Goal: Task Accomplishment & Management: Complete application form

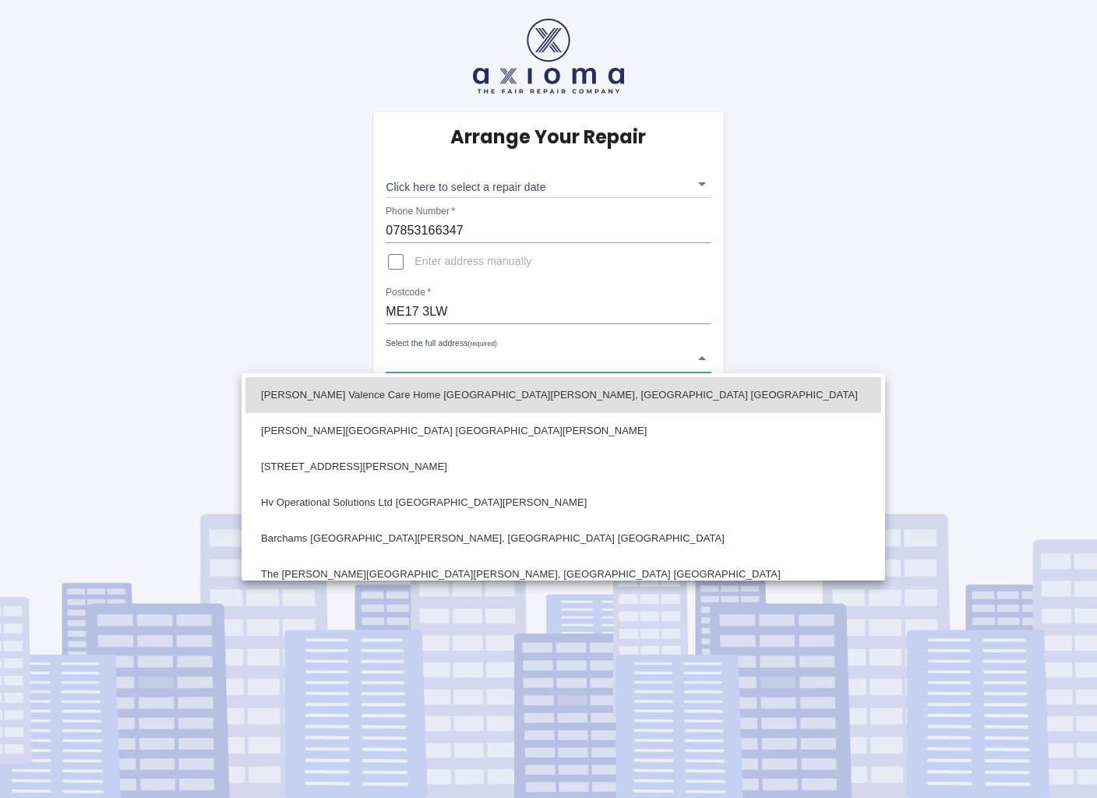
click at [705, 358] on body "Arrange Your Repair Click here to select a repair date ​ Phone Number   * 07853…" at bounding box center [548, 399] width 1097 height 798
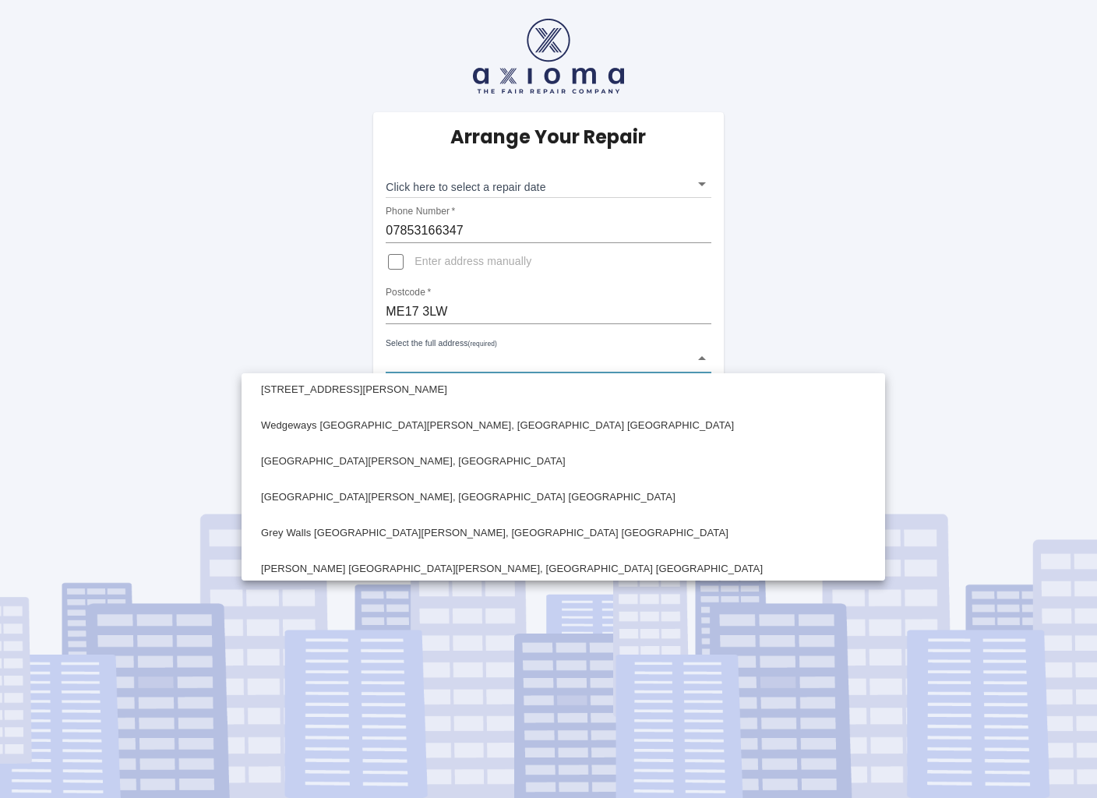
scroll to position [221, 0]
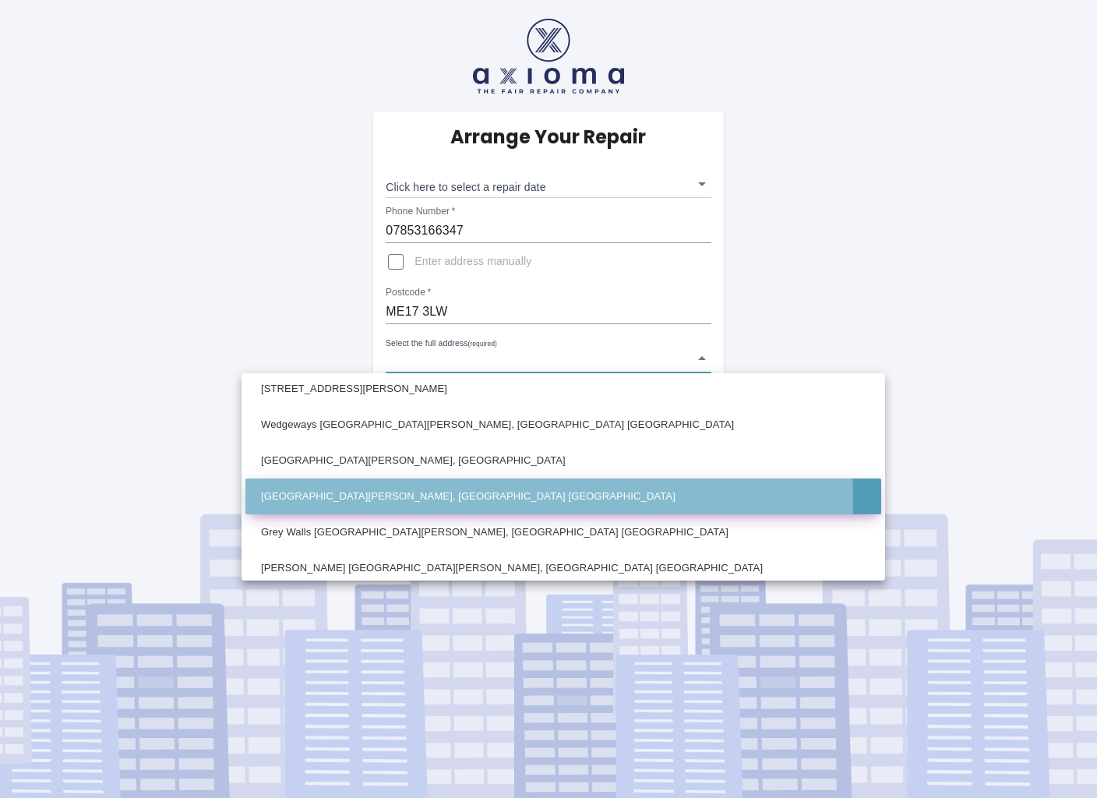
click at [425, 501] on li "[GEOGRAPHIC_DATA][PERSON_NAME], [GEOGRAPHIC_DATA] [GEOGRAPHIC_DATA]" at bounding box center [563, 496] width 636 height 36
type input "[GEOGRAPHIC_DATA][PERSON_NAME], [GEOGRAPHIC_DATA] [GEOGRAPHIC_DATA]"
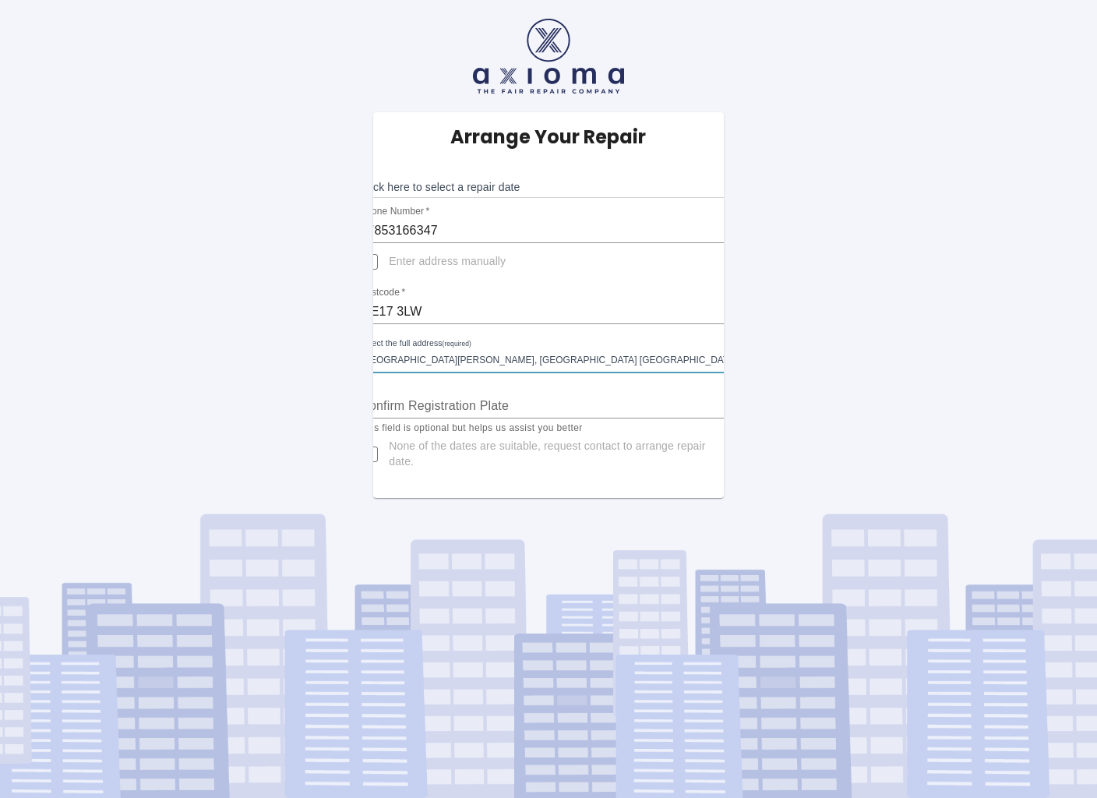
click at [485, 408] on input "Confirm Registration Plate" at bounding box center [548, 406] width 376 height 25
type input "GK25WWV"
click at [468, 446] on span "None of the dates are suitable, request contact to arrange repair date." at bounding box center [556, 454] width 335 height 31
click at [389, 446] on input "None of the dates are suitable, request contact to arrange repair date." at bounding box center [369, 454] width 37 height 37
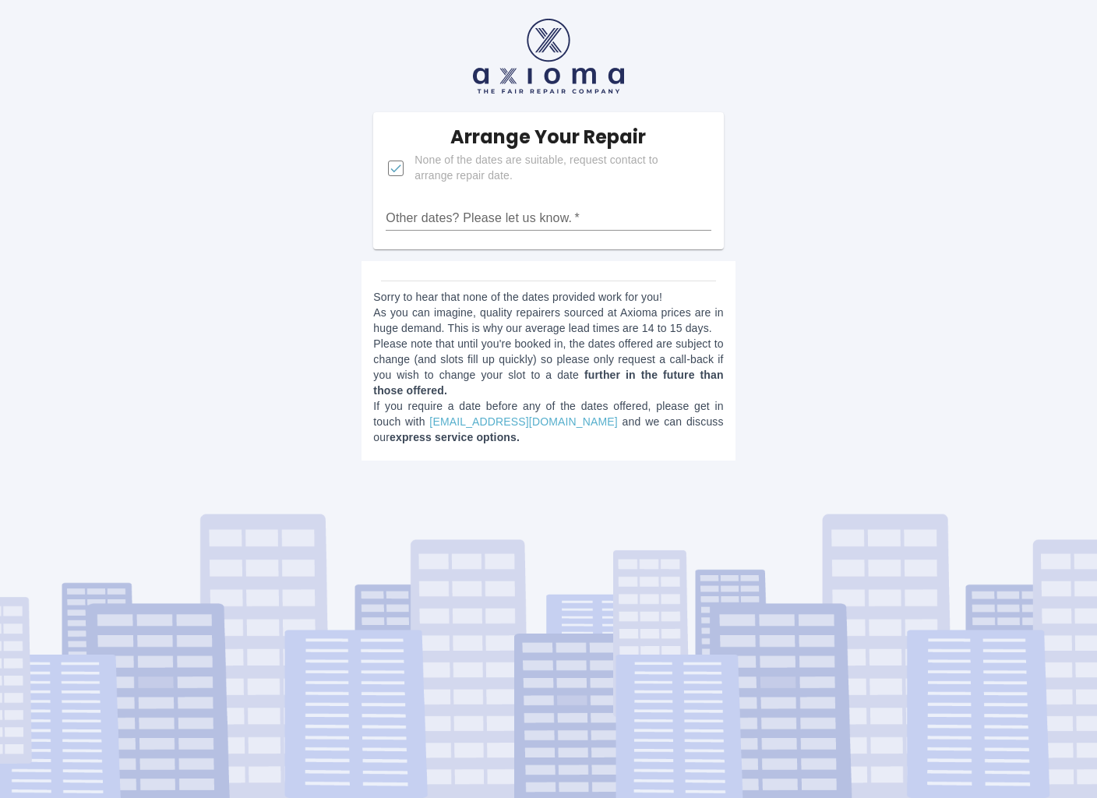
click at [662, 181] on span "None of the dates are suitable, request contact to arrange repair date." at bounding box center [557, 168] width 284 height 31
click at [415, 181] on input "None of the dates are suitable, request contact to arrange repair date." at bounding box center [395, 168] width 37 height 37
checkbox input "false"
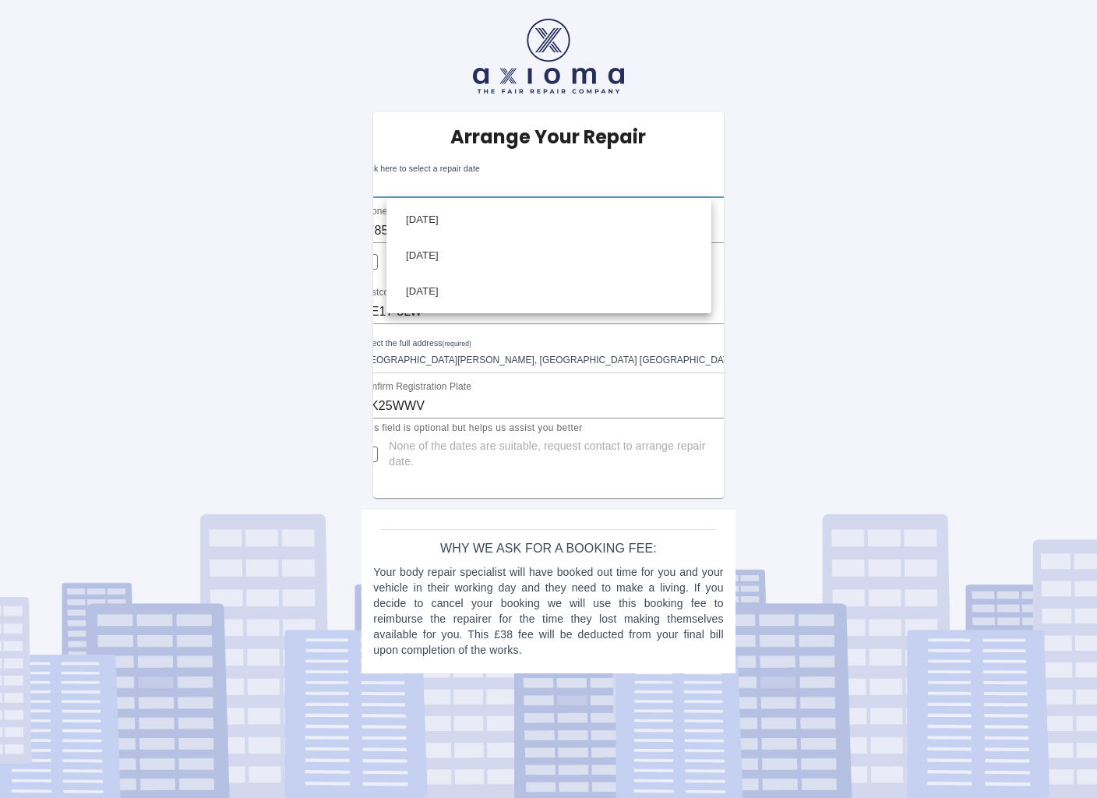
click at [704, 187] on body "Arrange Your Repair Click here to select a repair date ​ Phone Number   * 07853…" at bounding box center [548, 399] width 1097 height 798
